Goal: Information Seeking & Learning: Check status

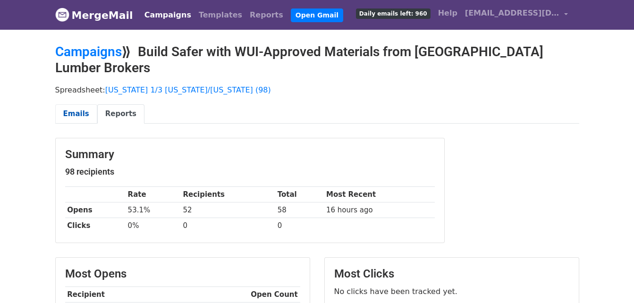
click at [76, 104] on link "Emails" at bounding box center [76, 113] width 42 height 19
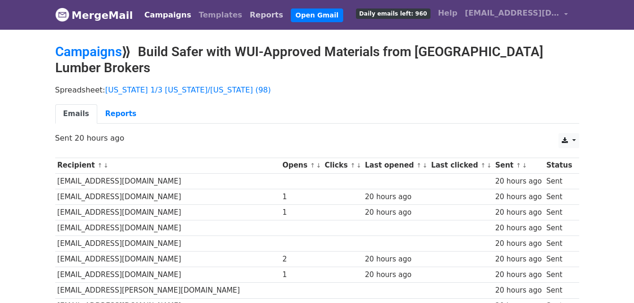
click at [246, 14] on link "Reports" at bounding box center [266, 15] width 41 height 19
